Goal: Register for event/course

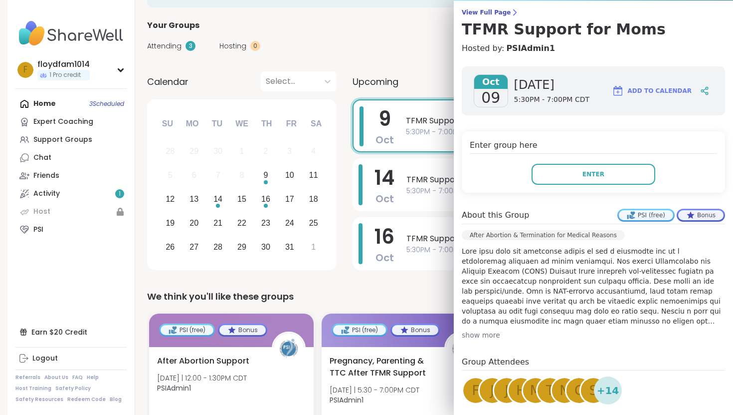
scroll to position [161, 0]
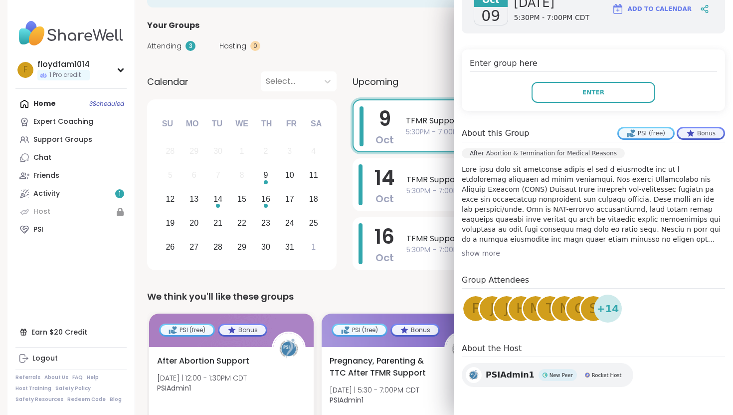
click at [533, 308] on span "M" at bounding box center [535, 308] width 11 height 19
click at [517, 315] on span "H" at bounding box center [521, 308] width 10 height 19
click at [606, 87] on button "Enter" at bounding box center [594, 92] width 124 height 21
click at [121, 70] on icon at bounding box center [120, 70] width 4 height 2
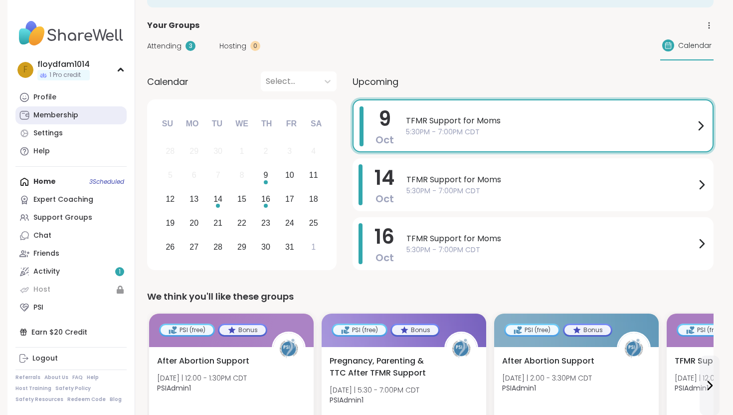
click at [101, 115] on link "Membership" at bounding box center [70, 115] width 111 height 18
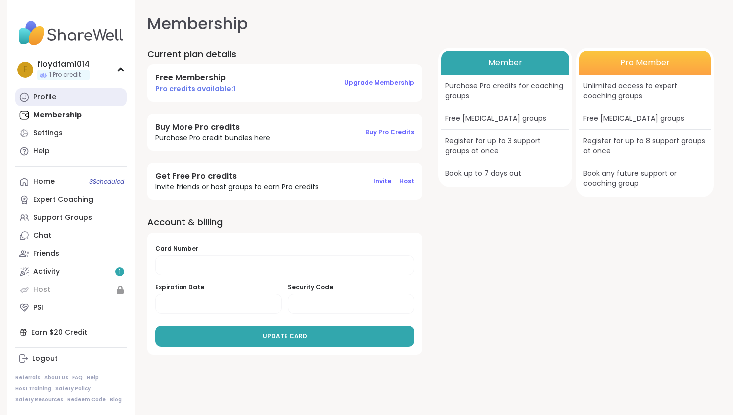
click at [94, 91] on link "Profile" at bounding box center [70, 97] width 111 height 18
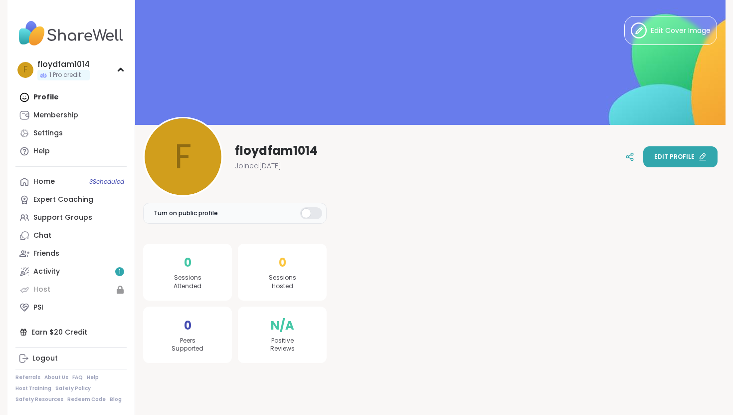
click at [668, 156] on span "Edit profile" at bounding box center [674, 156] width 40 height 9
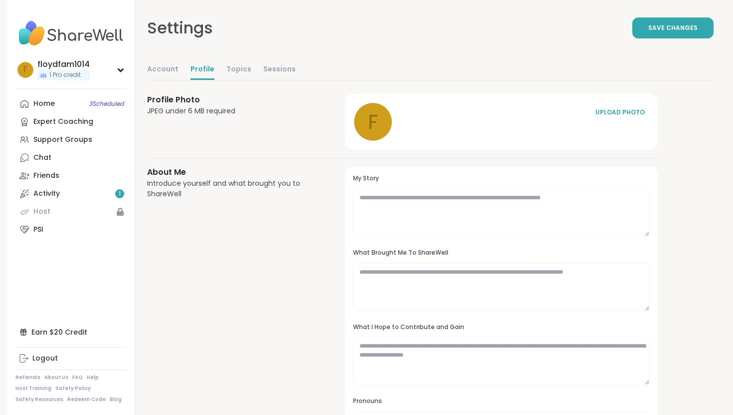
scroll to position [5, 0]
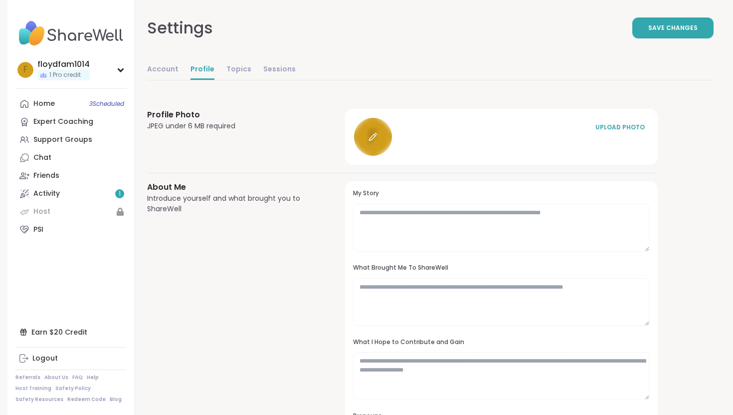
click at [379, 141] on div at bounding box center [373, 137] width 38 height 38
click at [173, 64] on link "Account" at bounding box center [162, 70] width 31 height 20
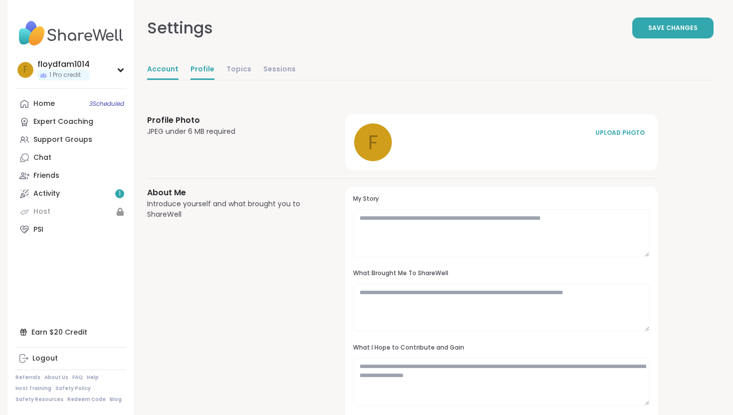
select select "**"
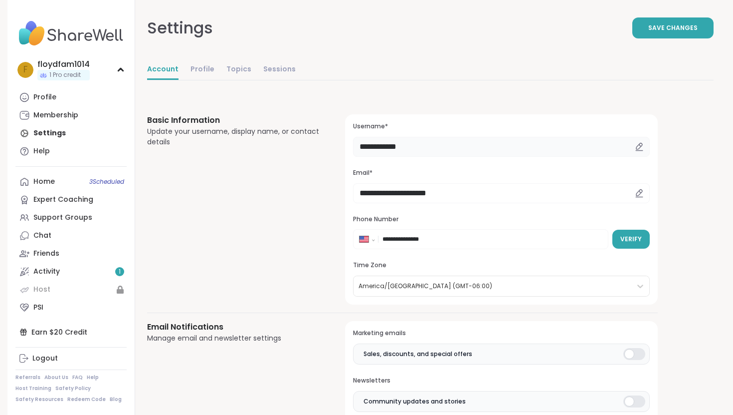
drag, startPoint x: 423, startPoint y: 152, endPoint x: 358, endPoint y: 143, distance: 65.5
click at [358, 143] on input "**********" at bounding box center [501, 147] width 297 height 20
click at [259, 207] on div "Basic Information Update your username, display name, or contact details" at bounding box center [234, 209] width 174 height 190
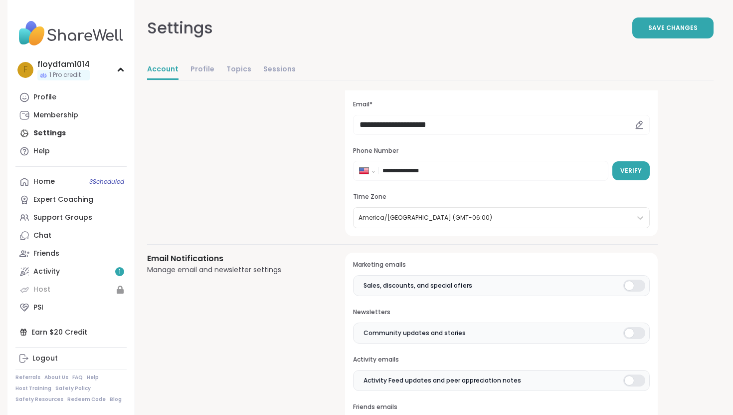
scroll to position [69, 0]
click at [643, 31] on button "Save Changes" at bounding box center [672, 27] width 81 height 21
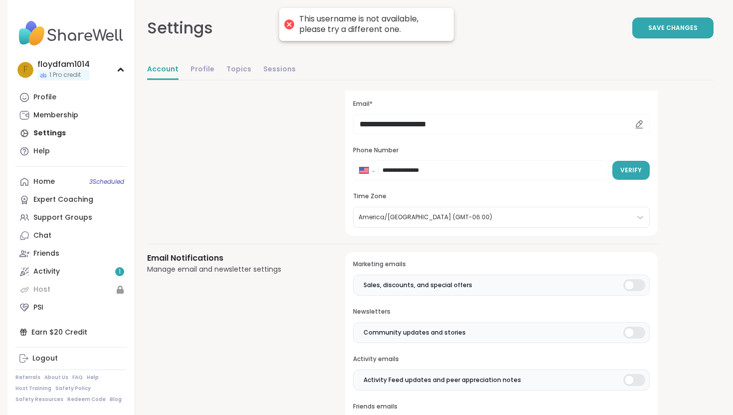
scroll to position [0, 0]
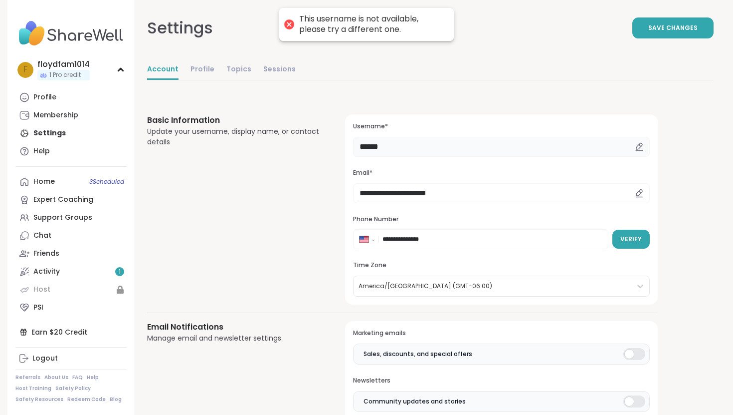
click at [410, 144] on input "******" at bounding box center [501, 147] width 297 height 20
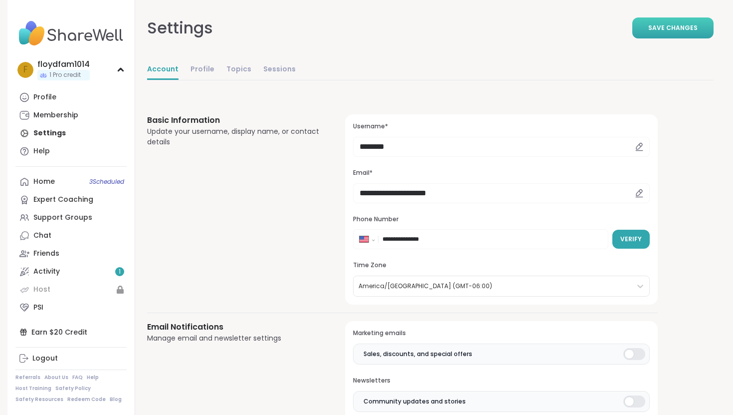
click at [668, 29] on span "Save Changes" at bounding box center [672, 27] width 49 height 9
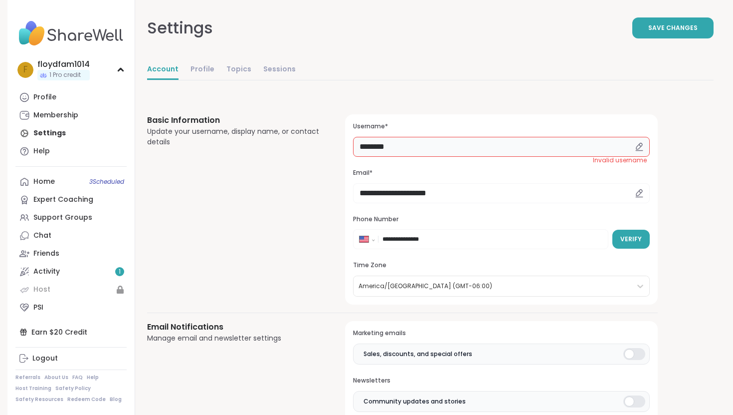
click at [388, 146] on input "********" at bounding box center [501, 147] width 297 height 20
click at [398, 146] on input "********" at bounding box center [501, 147] width 297 height 20
click at [388, 147] on input "********" at bounding box center [501, 147] width 297 height 20
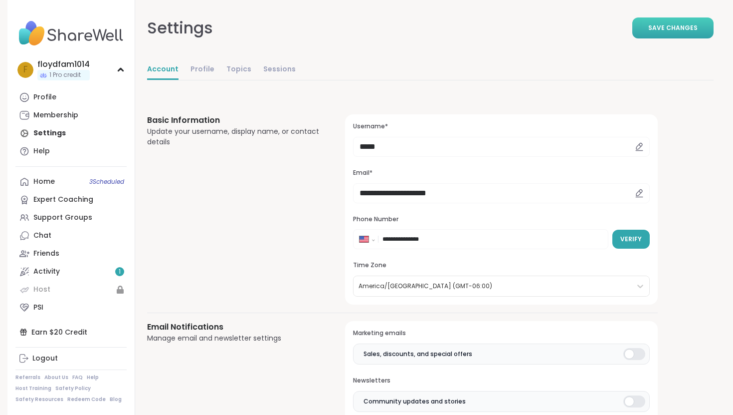
click at [666, 34] on button "Save Changes" at bounding box center [672, 27] width 81 height 21
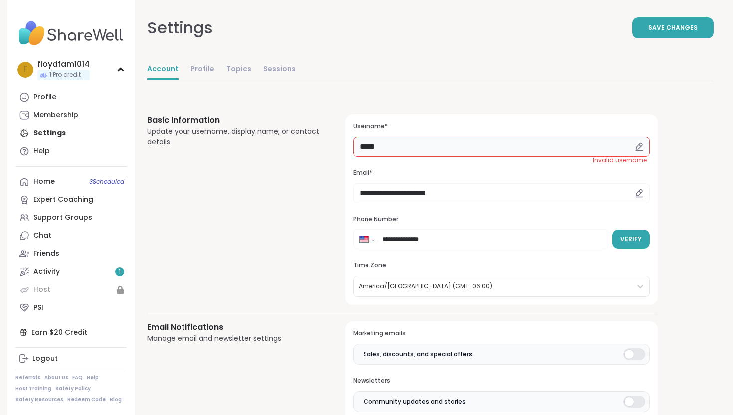
drag, startPoint x: 389, startPoint y: 153, endPoint x: 371, endPoint y: 144, distance: 20.7
click at [371, 144] on input "*****" at bounding box center [501, 147] width 297 height 20
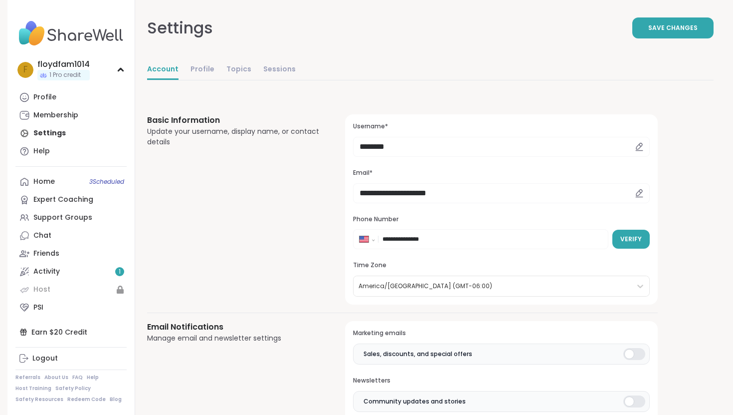
click at [321, 191] on div "**********" at bounding box center [402, 209] width 511 height 190
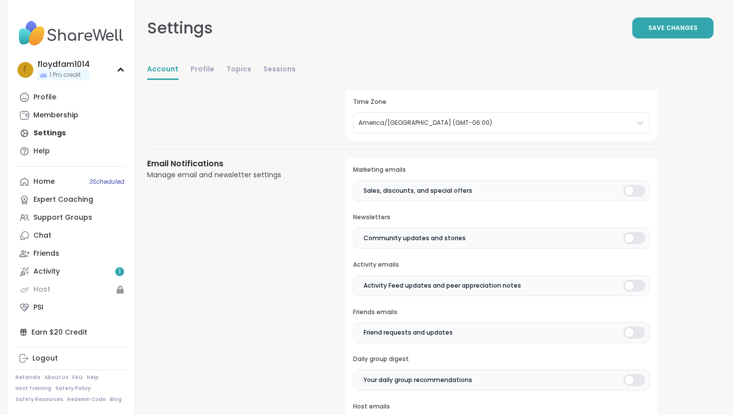
scroll to position [164, 0]
click at [630, 188] on div at bounding box center [635, 190] width 22 height 12
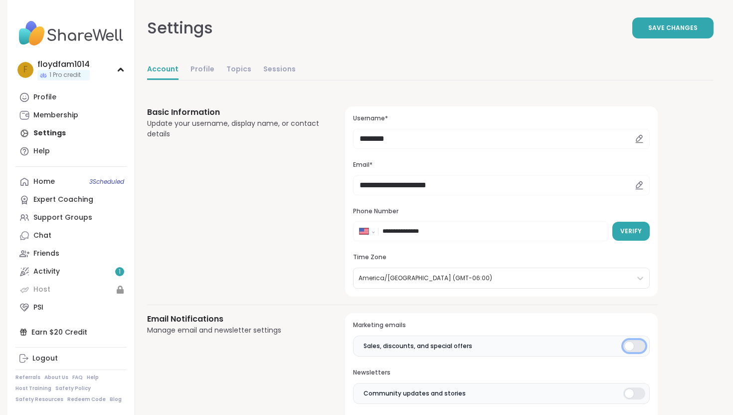
scroll to position [0, 0]
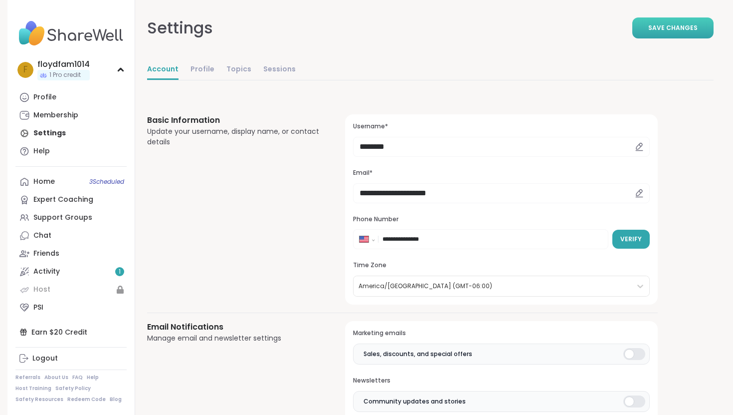
click at [685, 22] on button "Save Changes" at bounding box center [672, 27] width 81 height 21
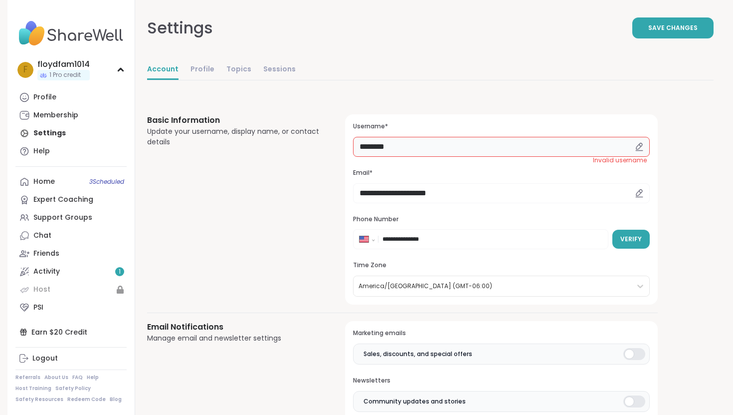
click at [466, 143] on input "********" at bounding box center [501, 147] width 297 height 20
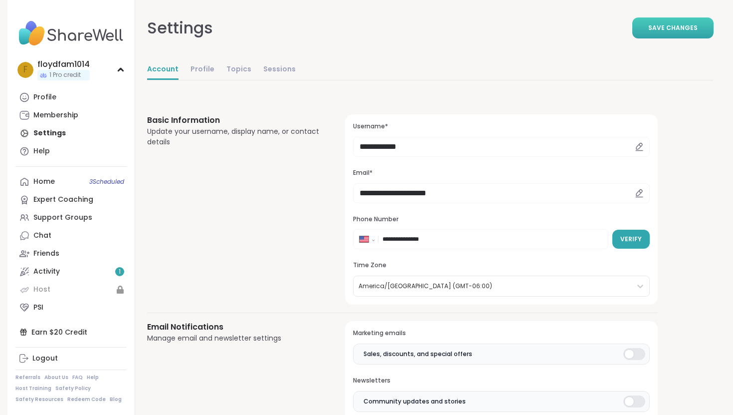
click at [674, 36] on button "Save Changes" at bounding box center [672, 27] width 81 height 21
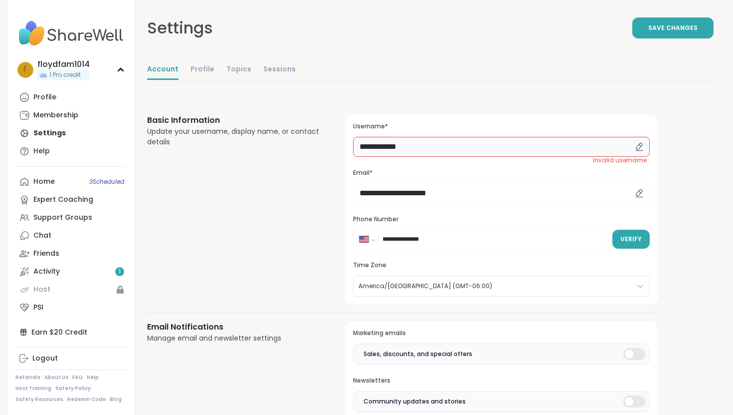
click at [420, 145] on input "**********" at bounding box center [501, 147] width 297 height 20
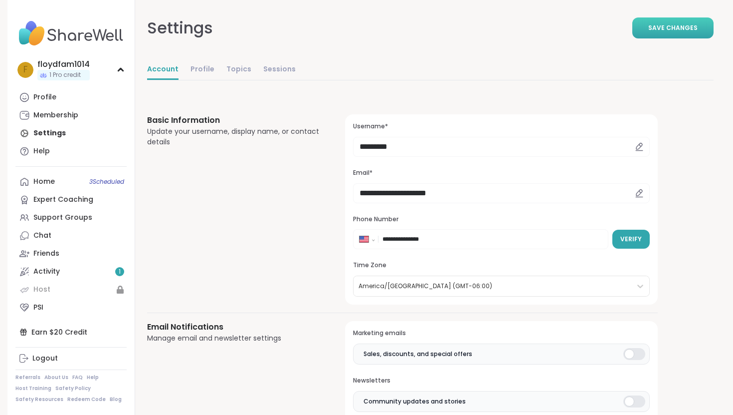
click at [693, 32] on span "Save Changes" at bounding box center [672, 27] width 49 height 9
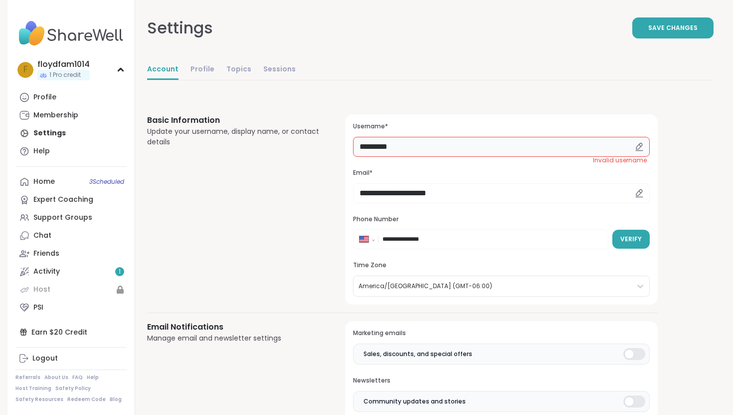
click at [409, 141] on input "*********" at bounding box center [501, 147] width 297 height 20
type input "**********"
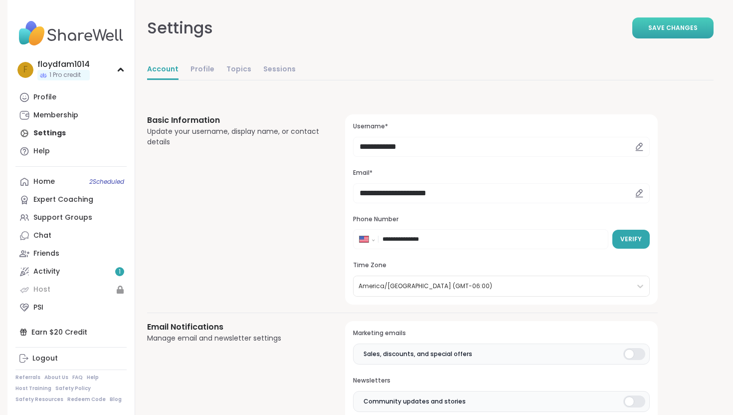
click at [688, 25] on span "Save Changes" at bounding box center [672, 27] width 49 height 9
click at [628, 163] on span "Invalid username" at bounding box center [620, 160] width 54 height 8
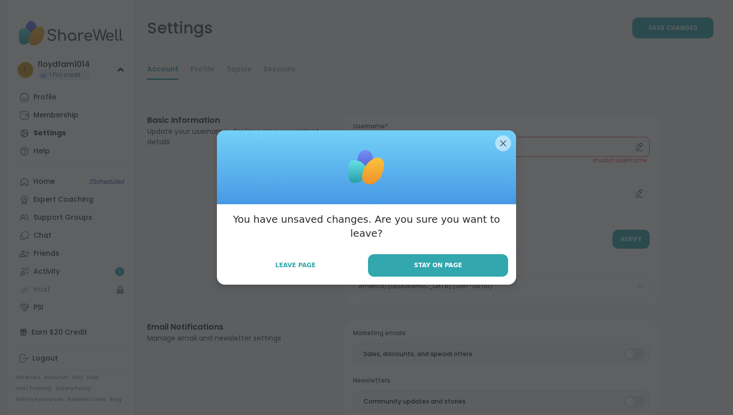
scroll to position [5, 0]
click at [298, 260] on span "Leave Page" at bounding box center [295, 264] width 40 height 9
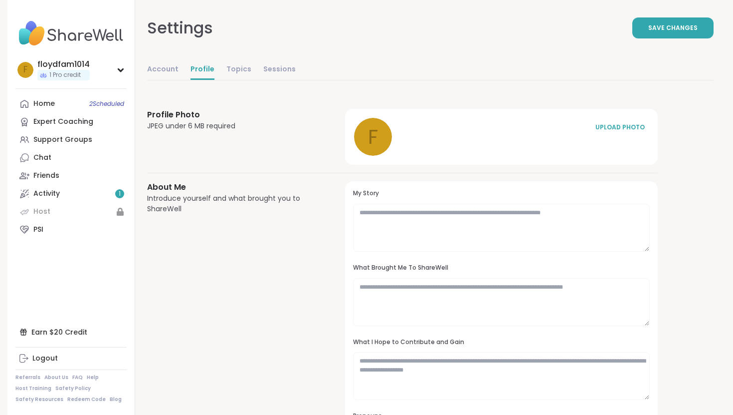
scroll to position [0, 0]
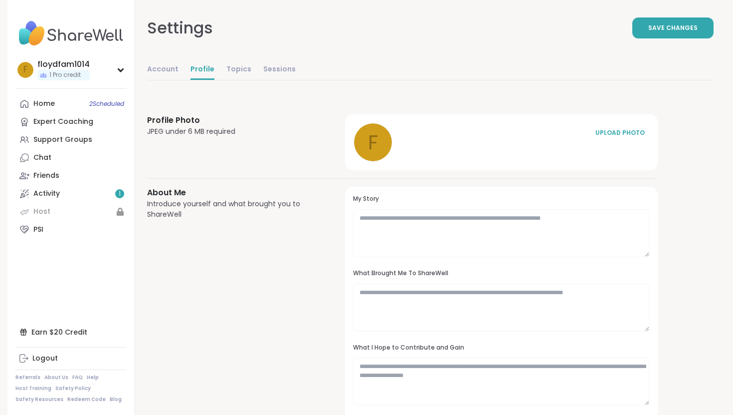
click at [298, 260] on div "About Me Introduce yourself and what brought you to ShareWell" at bounding box center [234, 323] width 174 height 273
click at [99, 167] on link "Friends" at bounding box center [70, 176] width 111 height 18
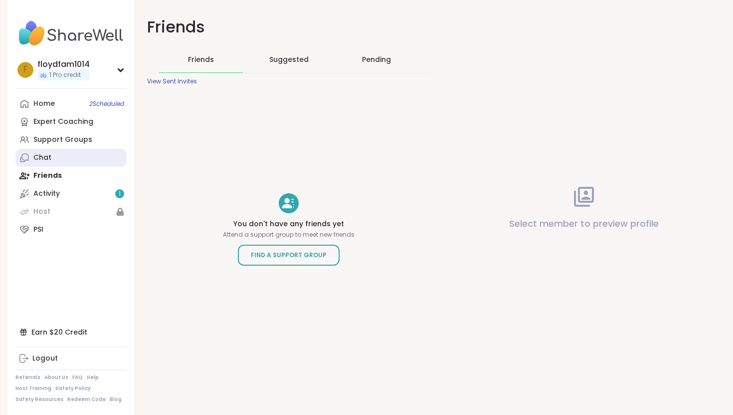
click at [96, 159] on link "Chat" at bounding box center [70, 158] width 111 height 18
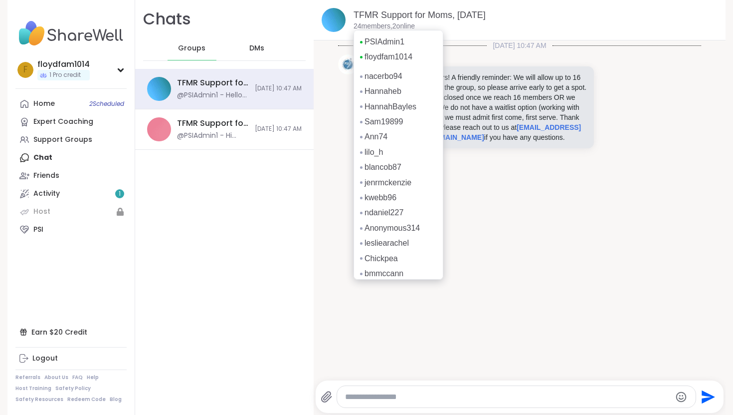
click at [378, 23] on p "24 members, 2 online" at bounding box center [384, 26] width 61 height 10
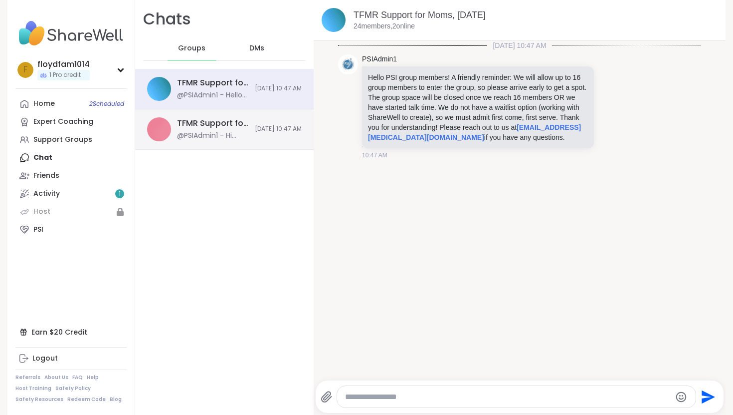
click at [249, 136] on div "TFMR Support for Parents, Oct 07 @PSIAdmin1 - Hi awhiten12, were you able to ge…" at bounding box center [224, 129] width 179 height 40
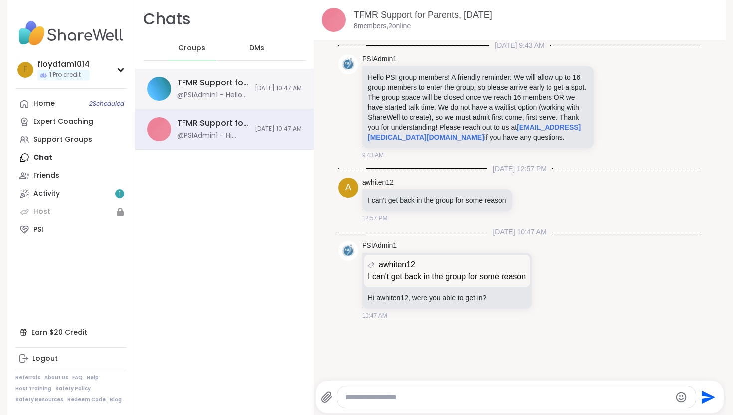
click at [207, 100] on div "TFMR Support for Moms, Oct 09 @PSIAdmin1 - Hello PSI group members! A friendly …" at bounding box center [224, 89] width 179 height 40
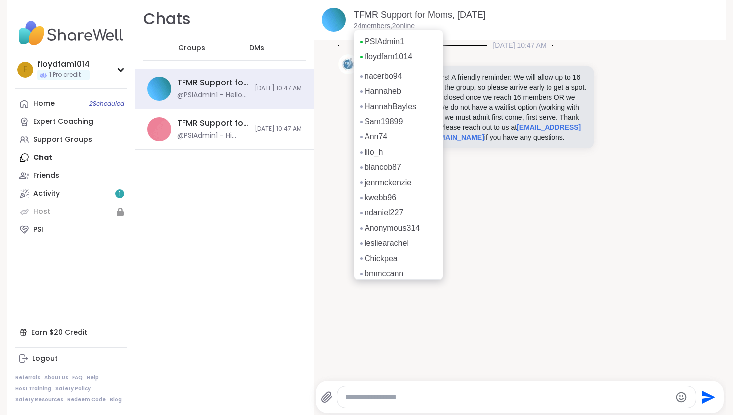
click at [392, 108] on link "HannahBayles" at bounding box center [391, 106] width 52 height 11
click at [396, 92] on link "Hannaheb" at bounding box center [383, 91] width 37 height 11
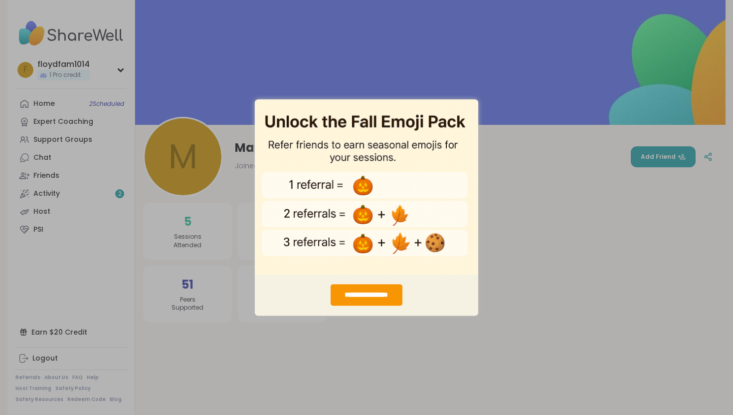
click at [237, 32] on div "**********" at bounding box center [366, 207] width 733 height 415
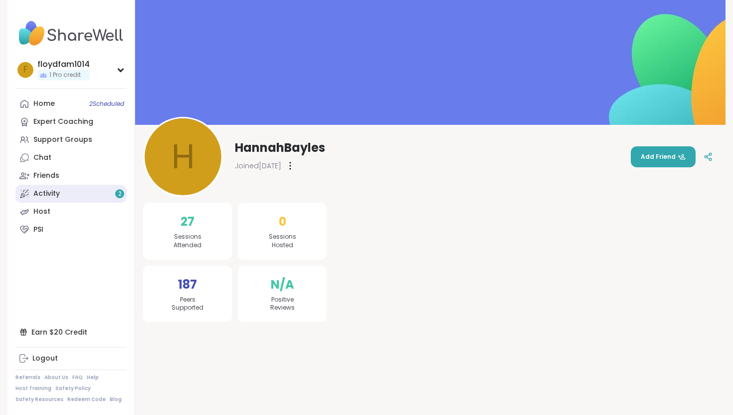
click at [88, 193] on link "Activity 2" at bounding box center [70, 194] width 111 height 18
click at [78, 154] on link "Chat" at bounding box center [70, 158] width 111 height 18
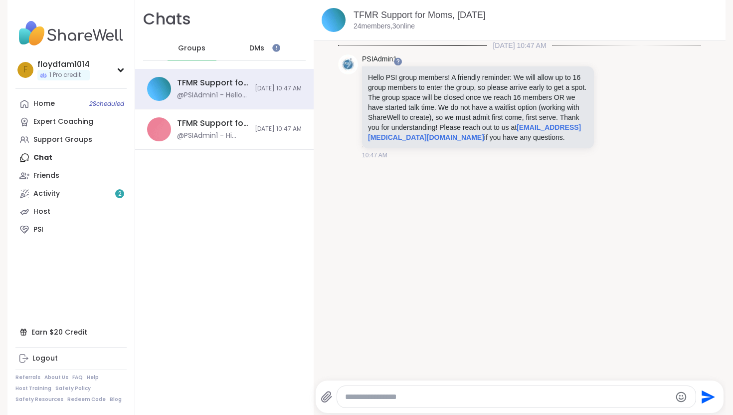
click at [258, 38] on div "DMs" at bounding box center [257, 48] width 49 height 24
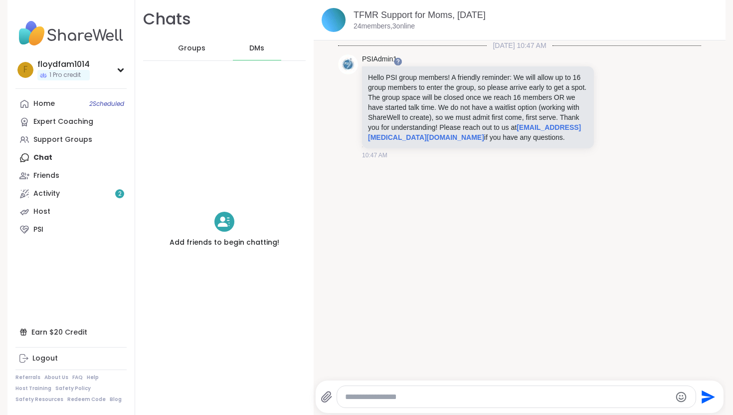
click at [194, 48] on span "Groups" at bounding box center [191, 48] width 27 height 10
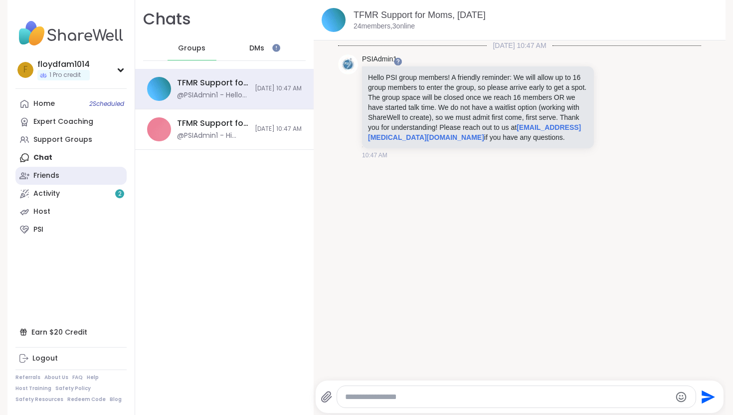
click at [70, 178] on link "Friends" at bounding box center [70, 176] width 111 height 18
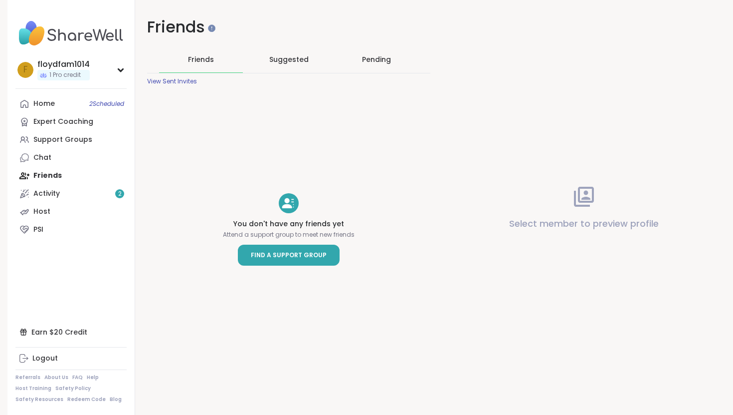
click at [259, 254] on span "Find a Support Group" at bounding box center [289, 255] width 76 height 10
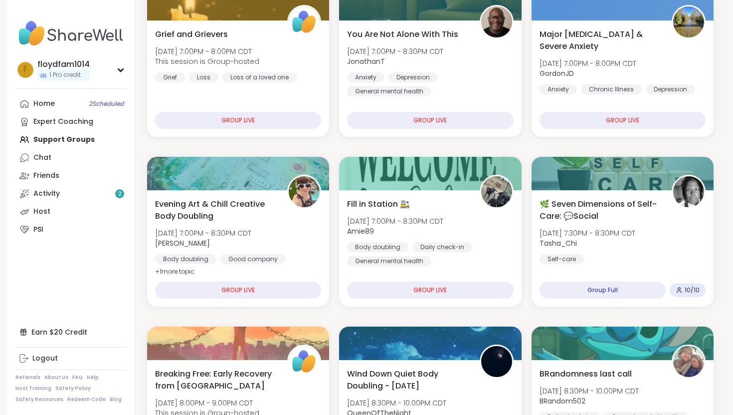
scroll to position [187, 0]
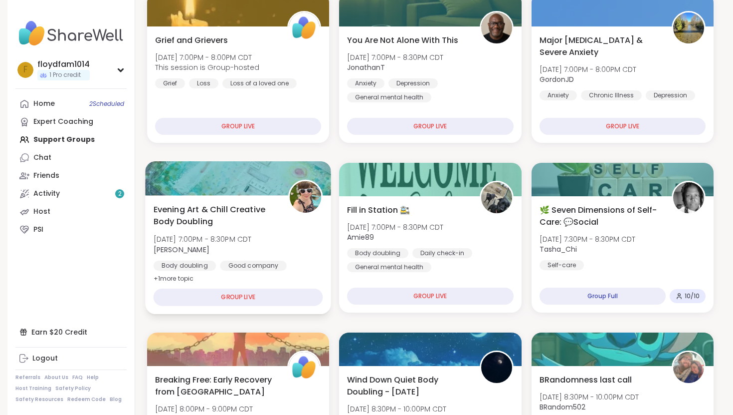
click at [243, 172] on div at bounding box center [238, 178] width 186 height 34
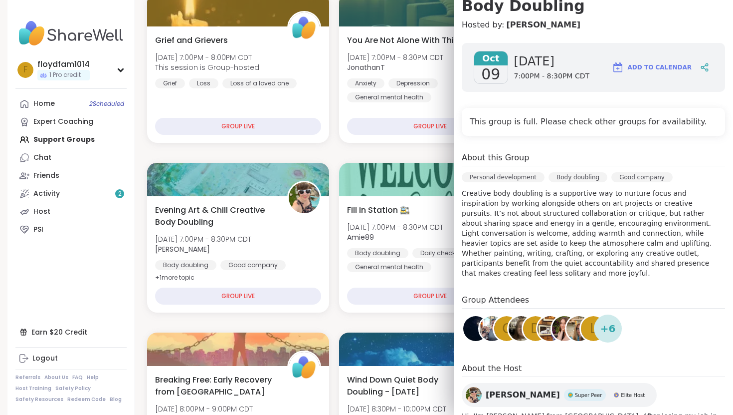
scroll to position [122, 0]
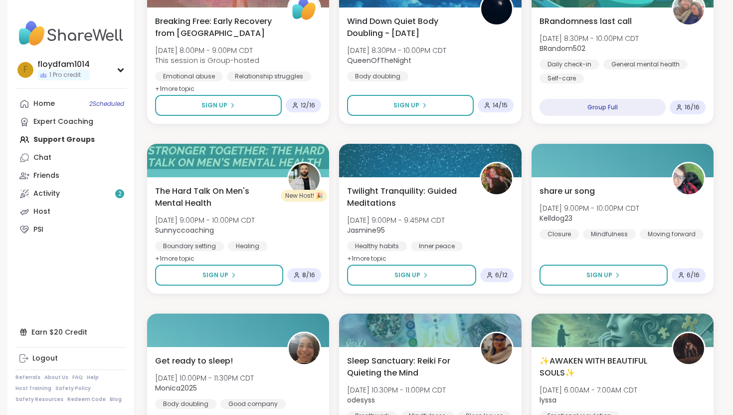
scroll to position [547, 0]
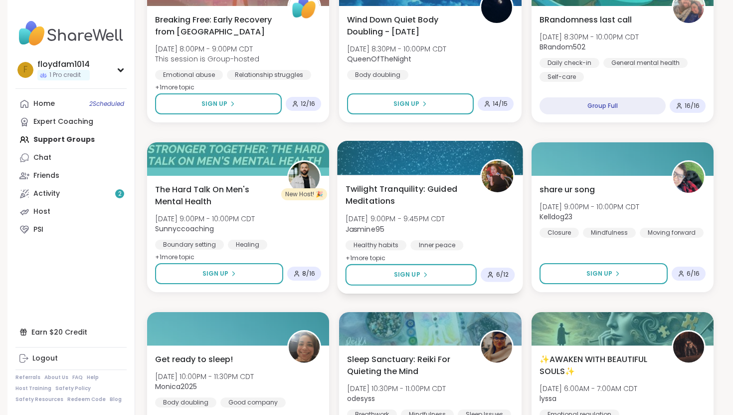
click at [432, 165] on div at bounding box center [431, 158] width 186 height 34
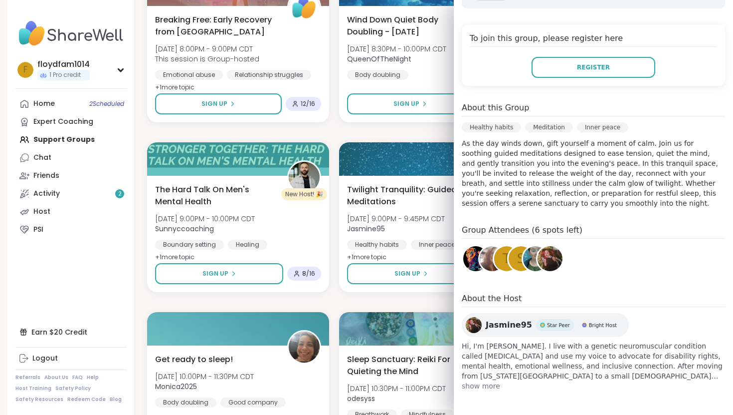
scroll to position [203, 0]
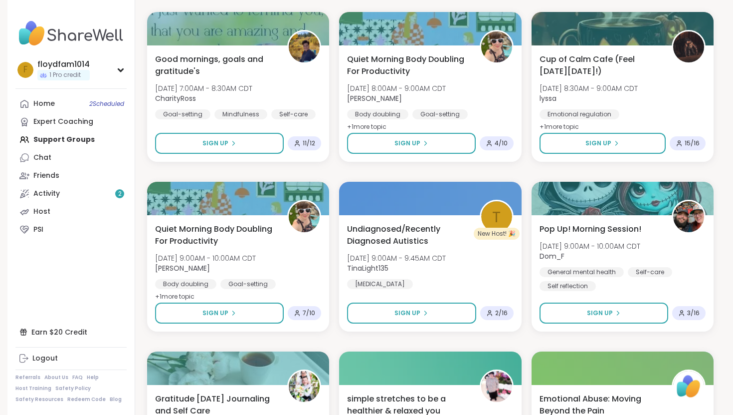
scroll to position [1015, 0]
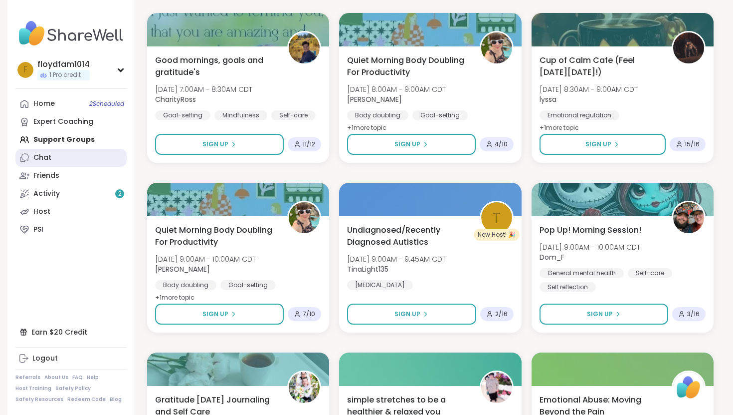
click at [105, 156] on link "Chat" at bounding box center [70, 158] width 111 height 18
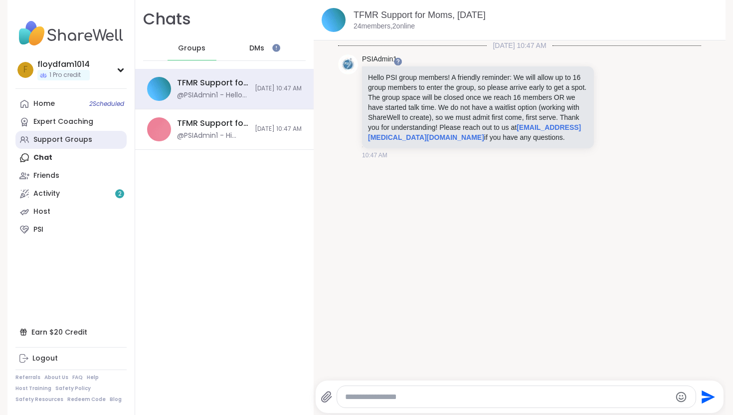
click at [98, 140] on link "Support Groups" at bounding box center [70, 140] width 111 height 18
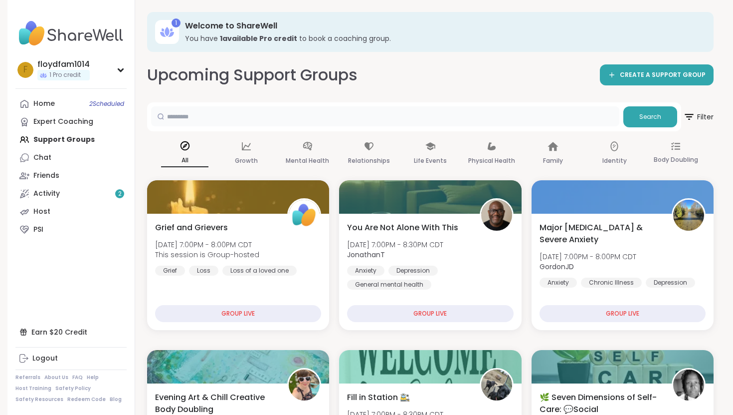
click at [350, 117] on input "text" at bounding box center [385, 116] width 468 height 20
type input "****"
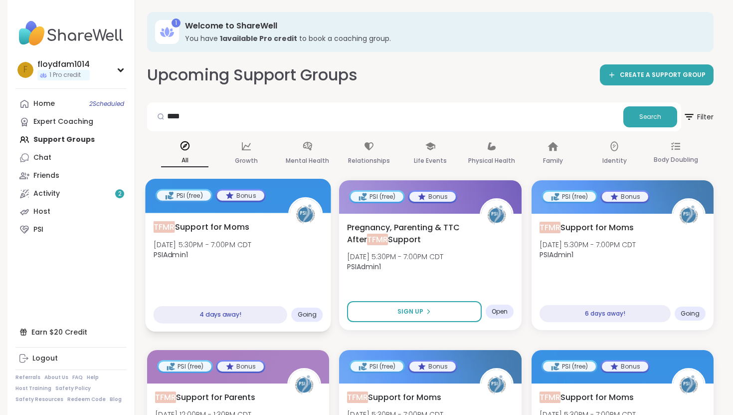
click at [310, 318] on span "Going" at bounding box center [307, 314] width 19 height 8
click at [277, 200] on div at bounding box center [238, 196] width 186 height 34
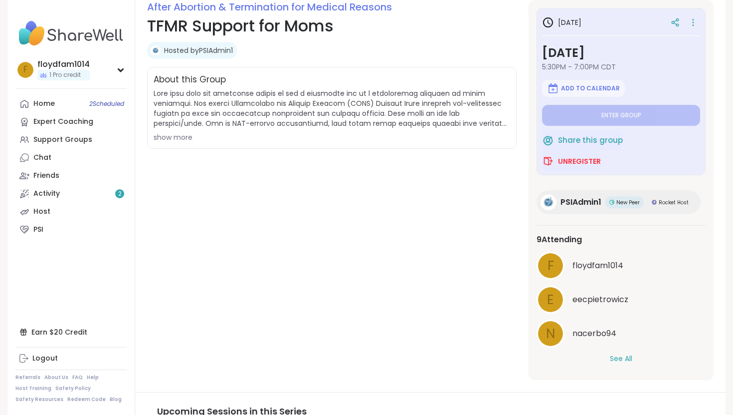
scroll to position [143, 0]
click at [624, 358] on button "See All" at bounding box center [621, 358] width 22 height 10
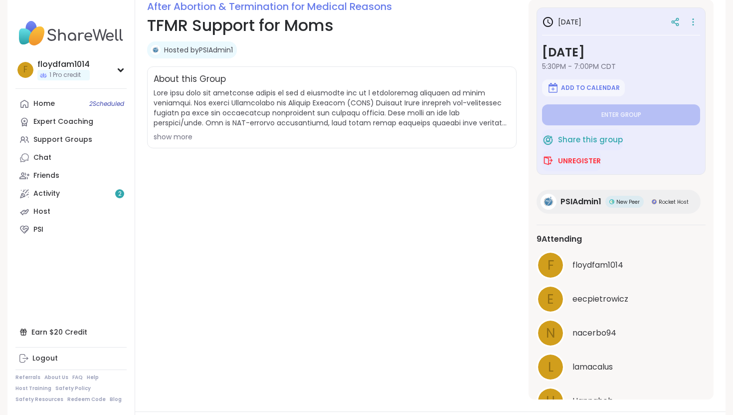
scroll to position [184, 0]
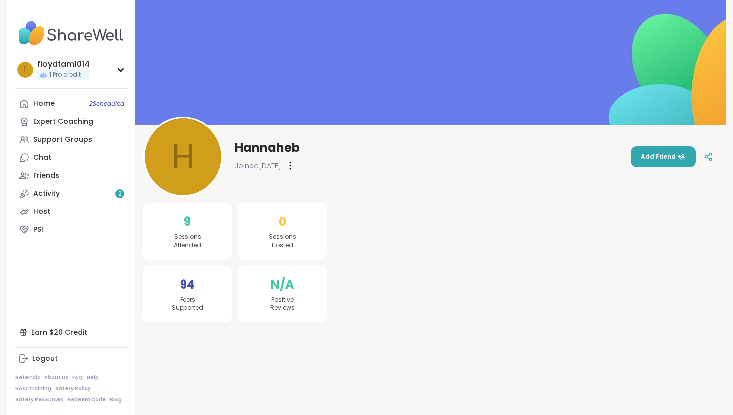
click at [188, 231] on div "9 Sessions Attended" at bounding box center [187, 231] width 89 height 57
click at [189, 242] on span "Sessions Attended" at bounding box center [188, 240] width 28 height 17
click at [73, 187] on link "Activity 2" at bounding box center [70, 194] width 111 height 18
